Goal: Transaction & Acquisition: Obtain resource

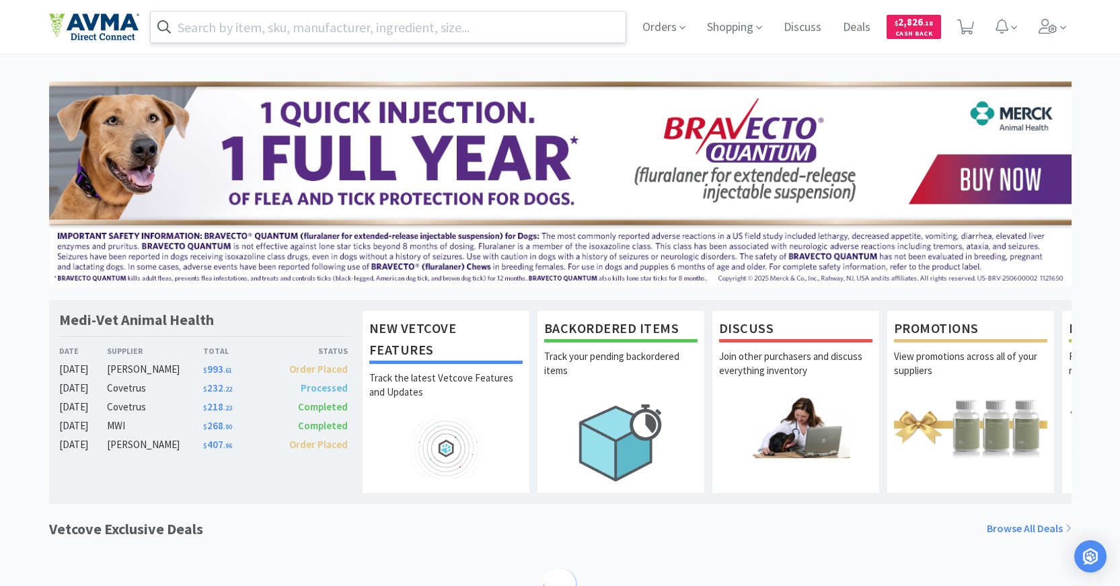
click at [277, 34] on input "text" at bounding box center [389, 26] width 476 height 31
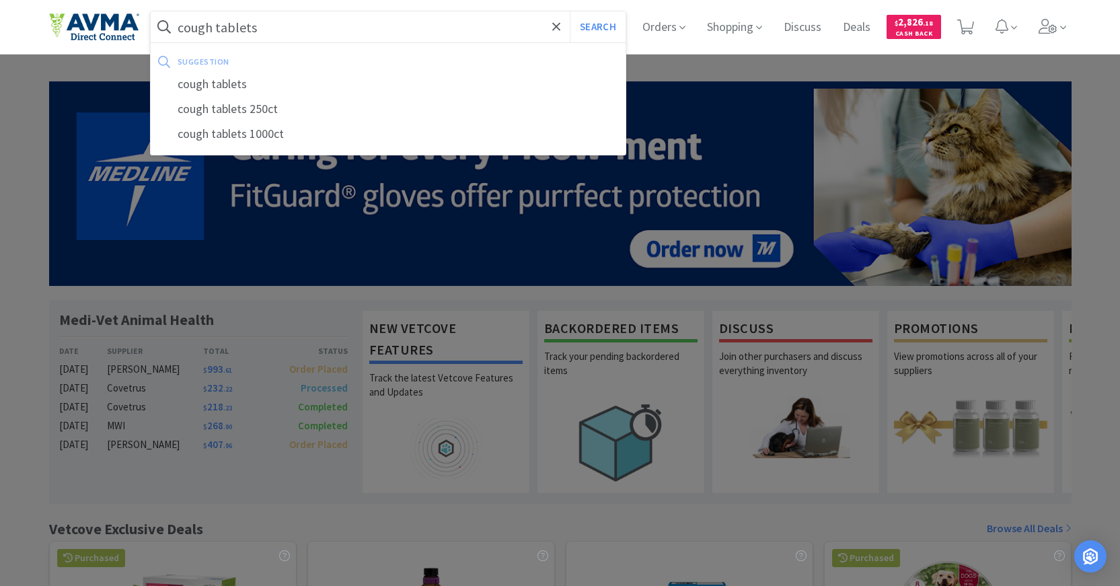
type input "cough tablets"
click at [570, 11] on button "Search" at bounding box center [598, 26] width 56 height 31
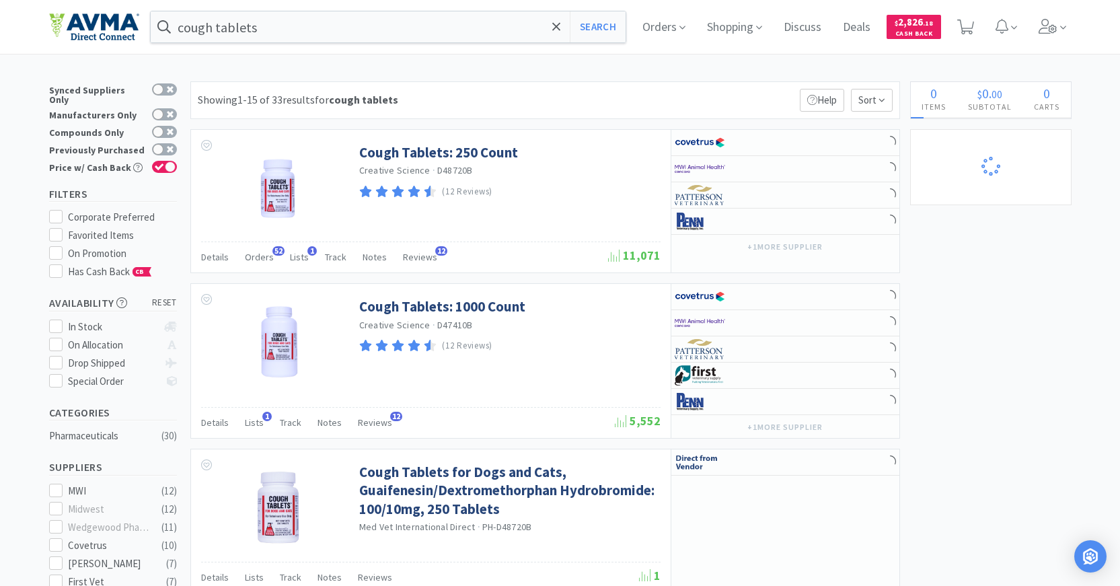
select select "1"
select select "6"
select select "8"
select select "3"
select select "1"
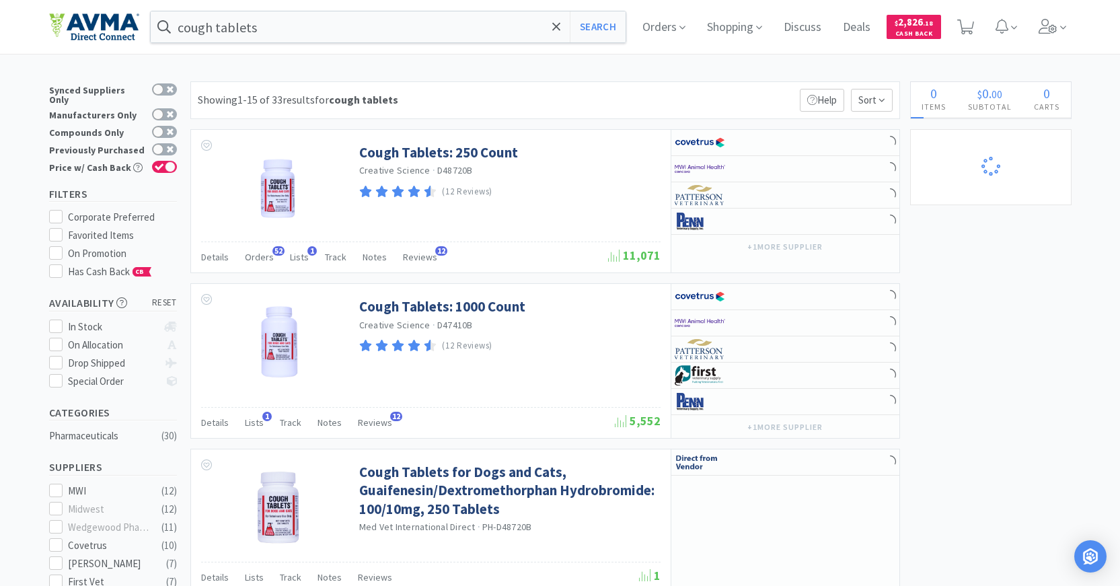
select select "1"
select select "6"
select select "1"
select select "2"
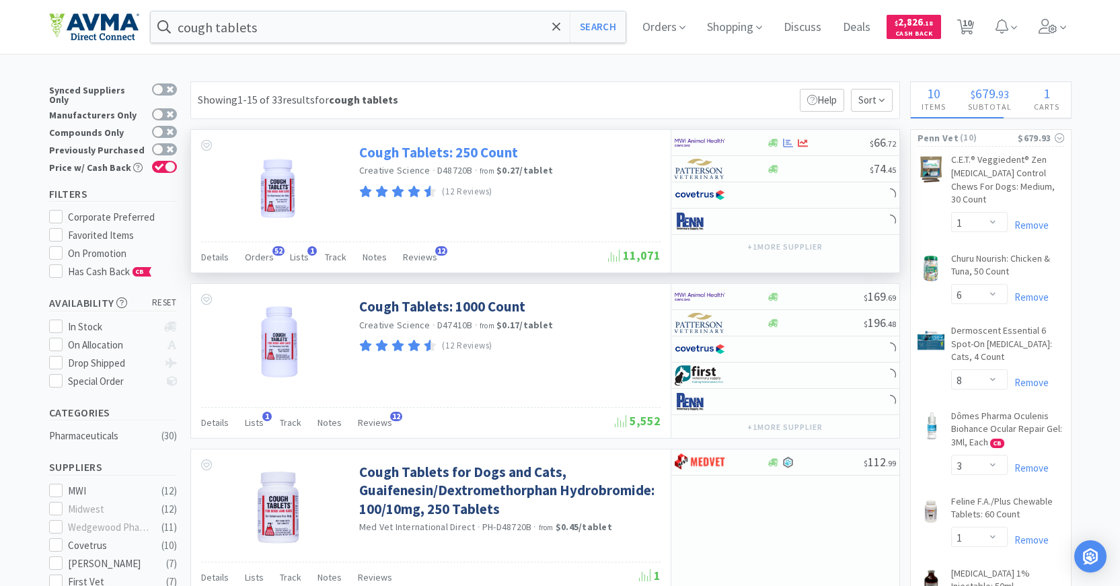
select select "1"
select select "4"
select select "1"
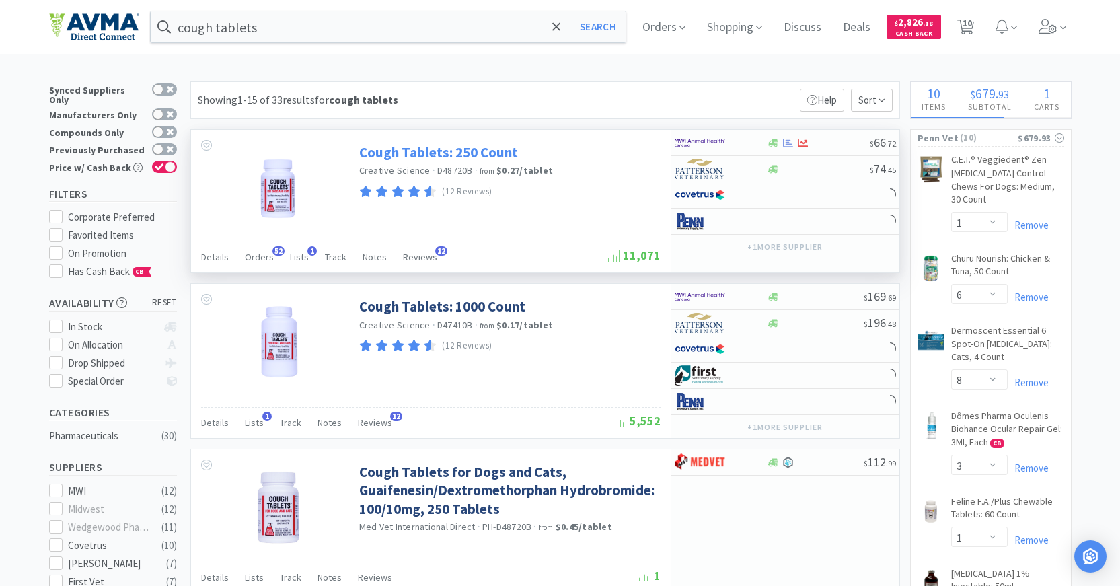
select select "2"
select select "1"
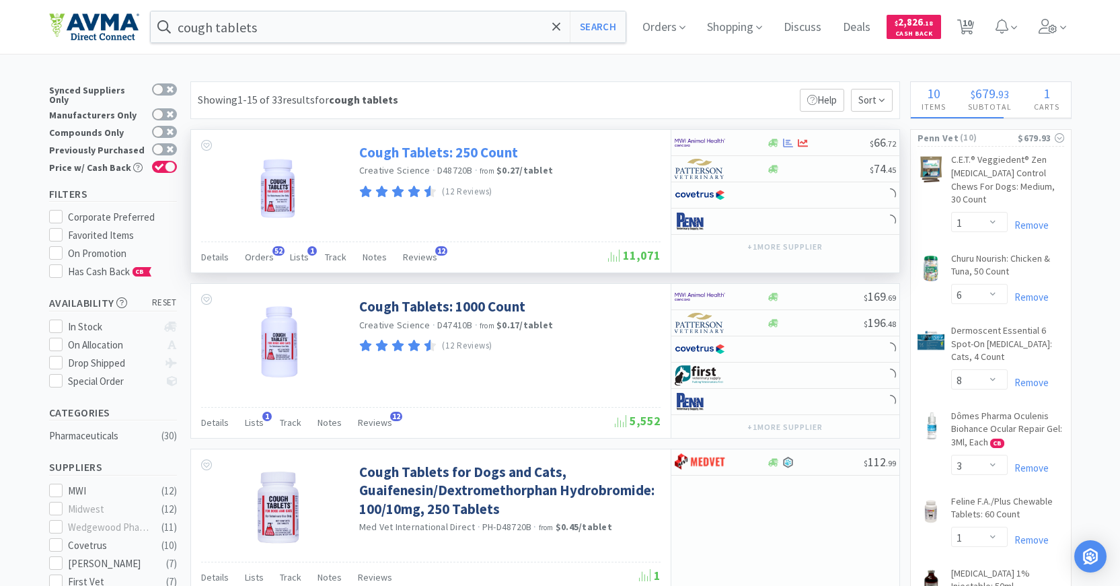
select select "2"
select select "10"
select select "1"
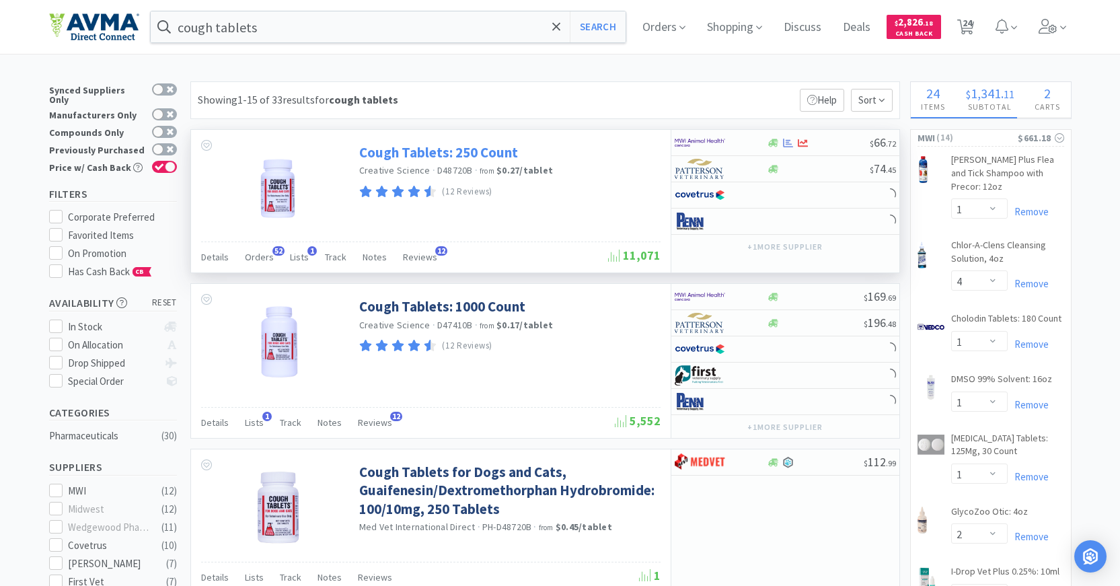
select select "4"
select select "2"
select select "4"
select select "1"
select select "2"
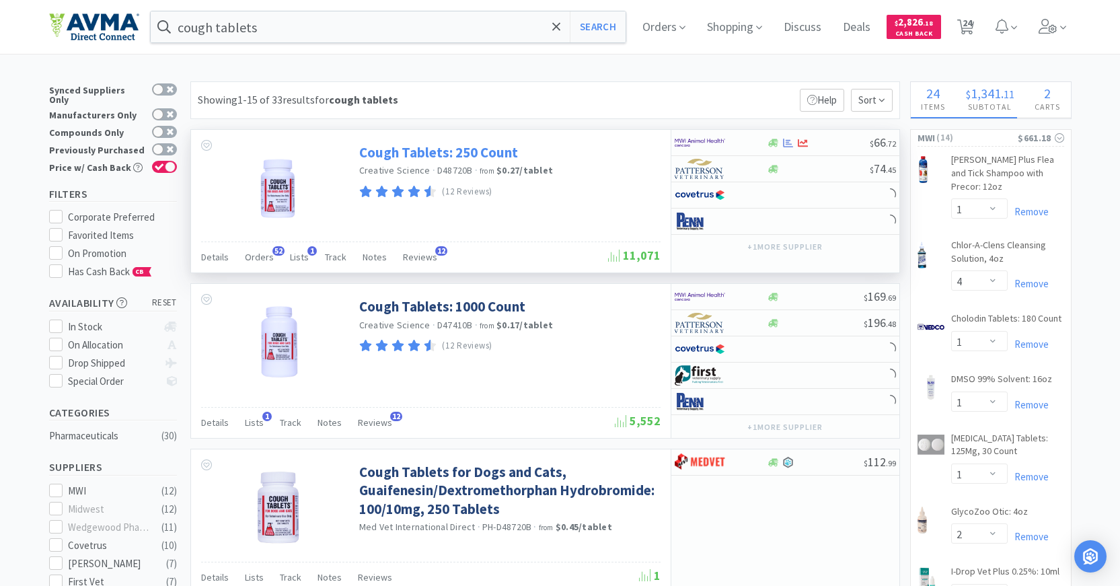
select select "1"
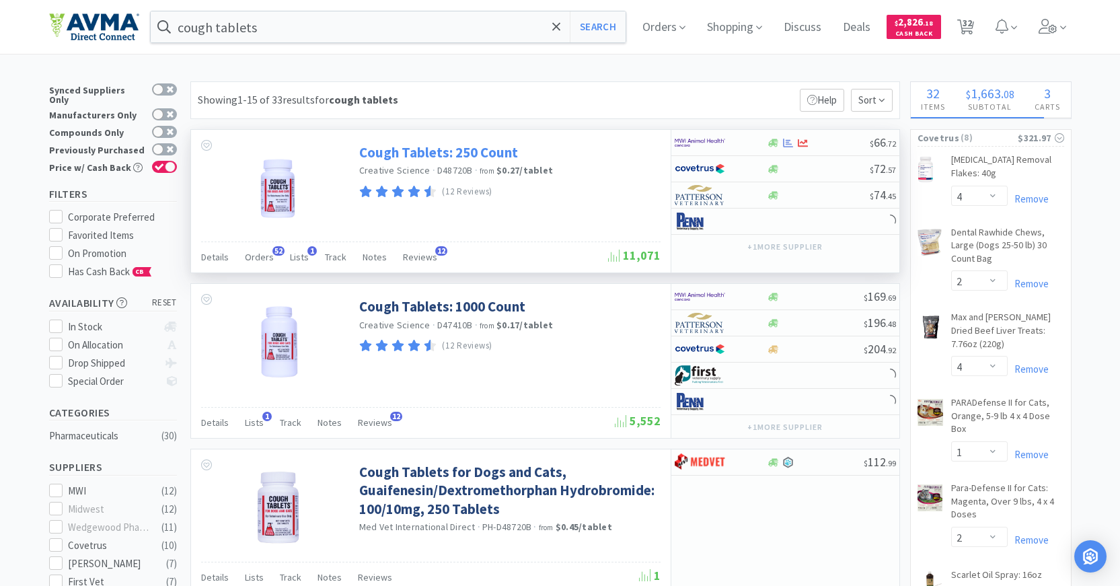
click at [452, 153] on link "Cough Tablets: 250 Count" at bounding box center [438, 152] width 159 height 18
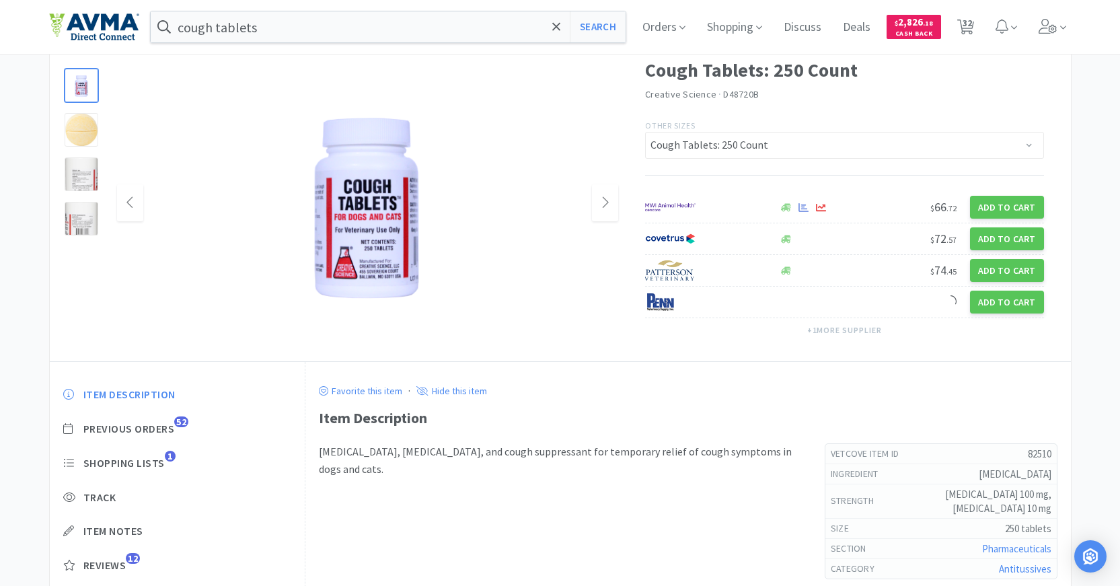
scroll to position [196, 0]
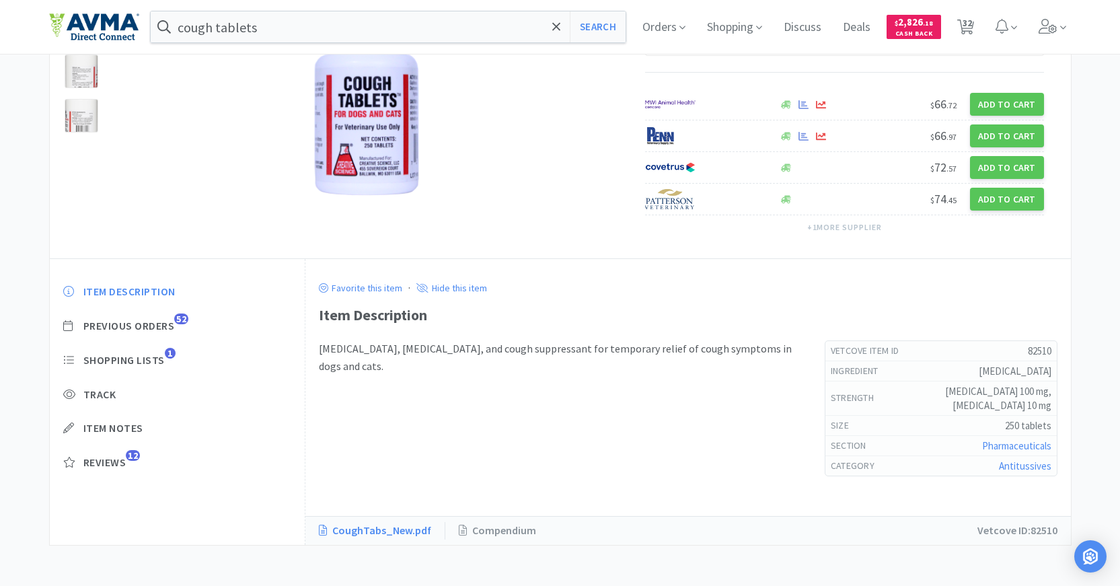
click at [406, 534] on link "CoughTabs_New.pdf" at bounding box center [382, 530] width 126 height 17
click at [505, 526] on link "Compendium" at bounding box center [497, 530] width 104 height 17
